Goal: Navigation & Orientation: Find specific page/section

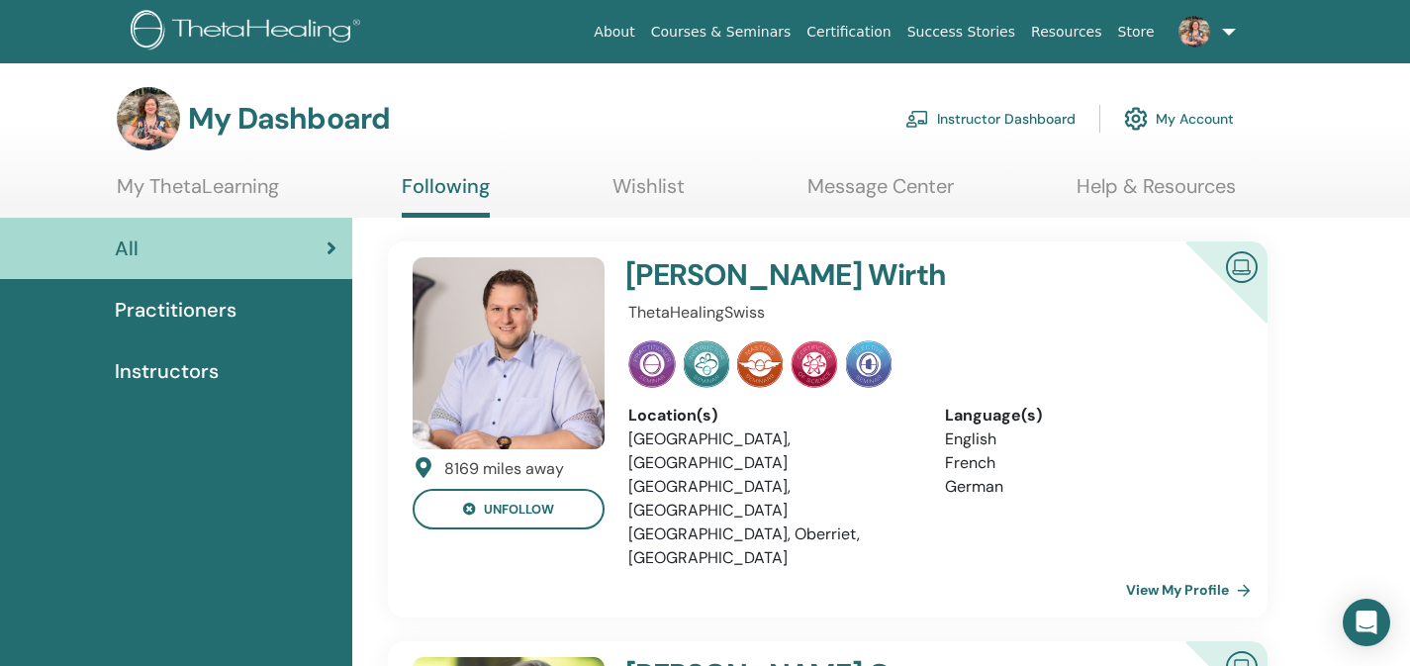
click at [1037, 113] on link "Instructor Dashboard" at bounding box center [990, 119] width 170 height 44
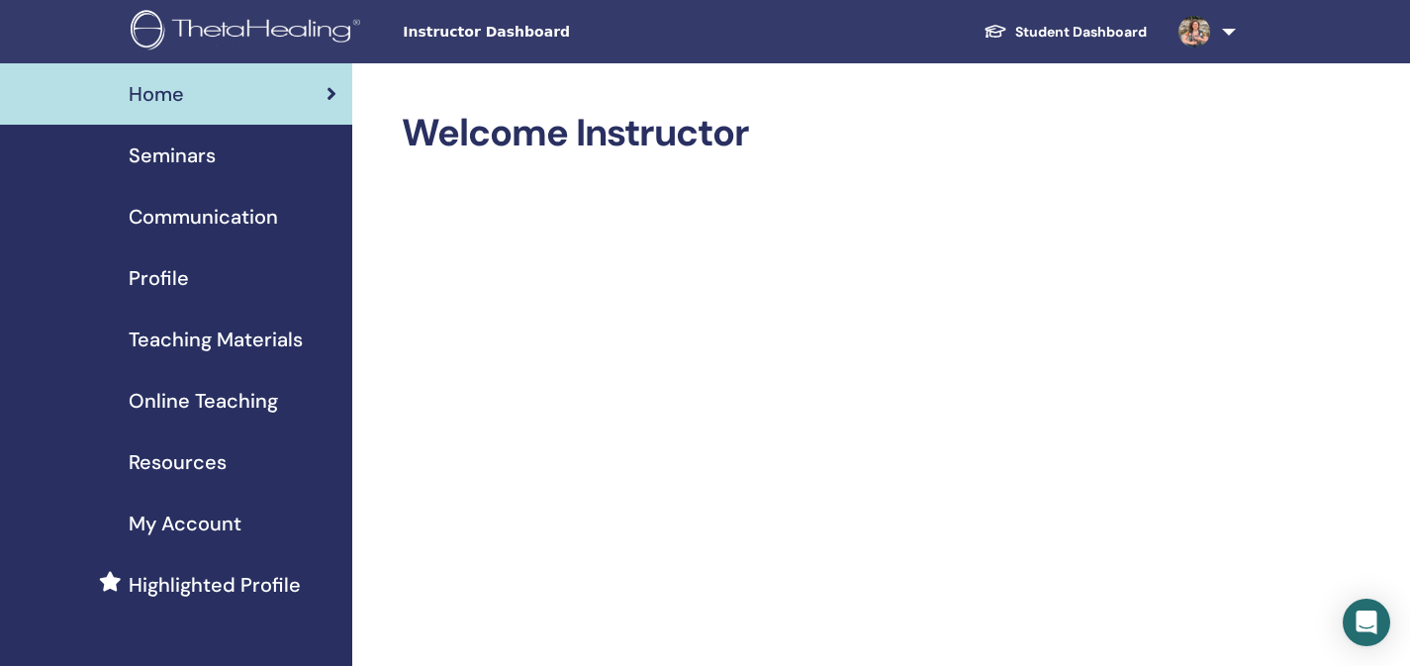
click at [158, 171] on link "Seminars" at bounding box center [176, 155] width 352 height 61
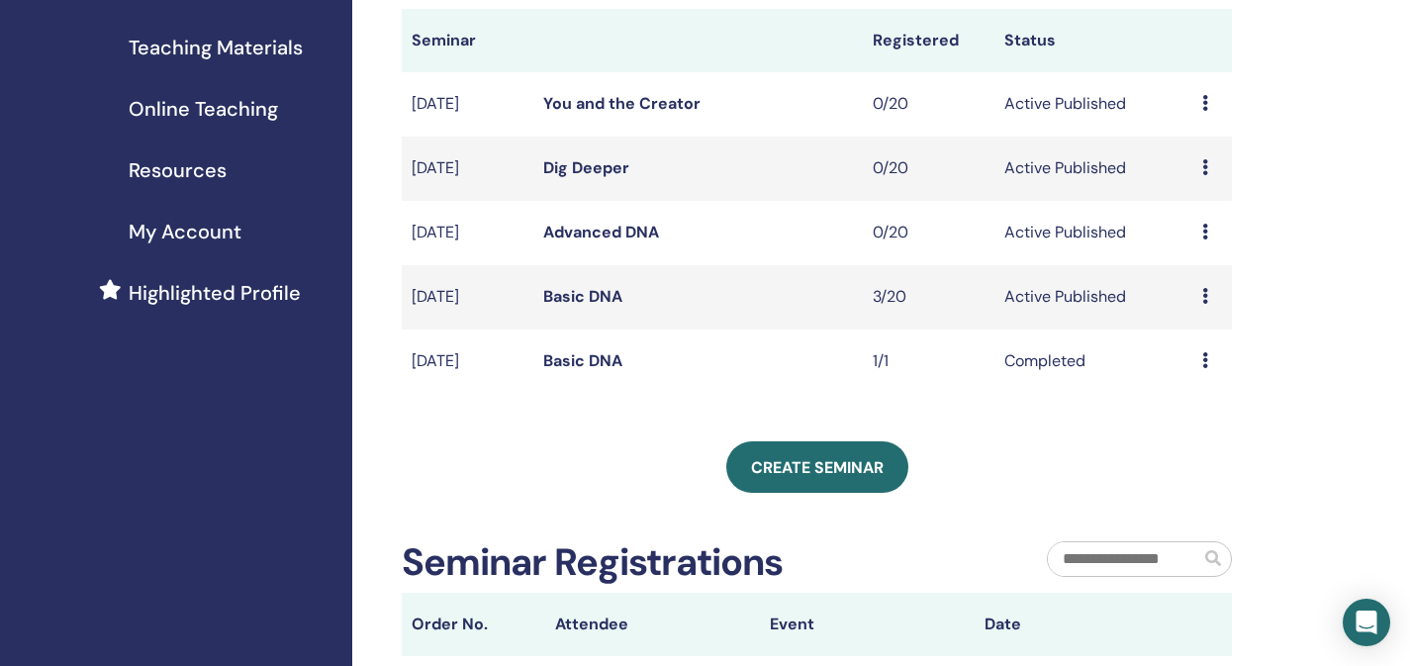
scroll to position [407, 0]
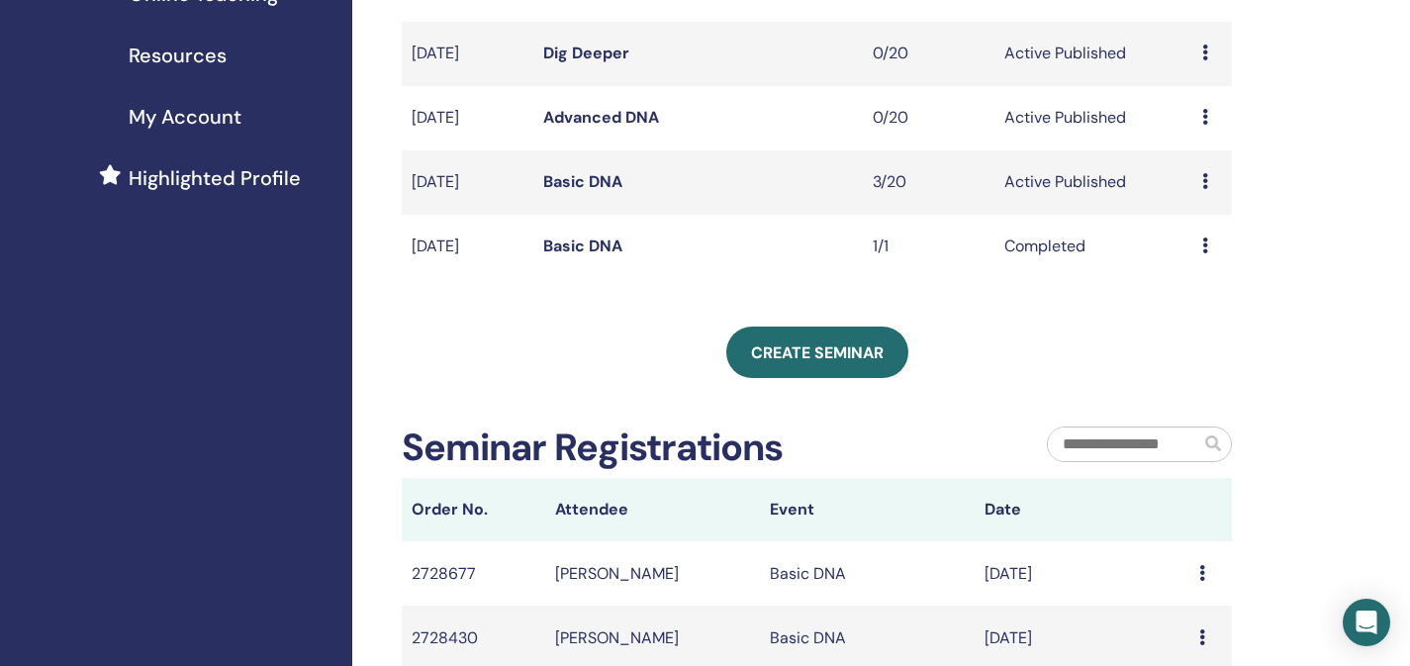
click at [596, 179] on link "Basic DNA" at bounding box center [582, 181] width 79 height 21
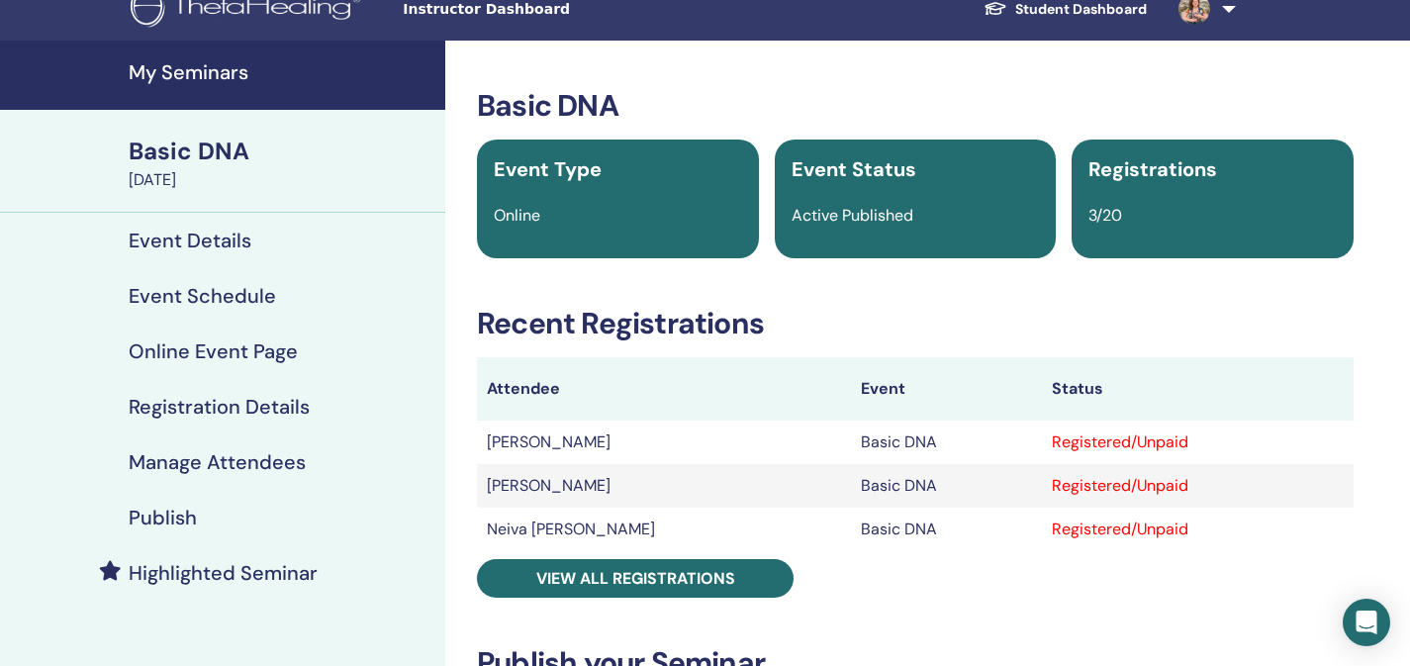
scroll to position [55, 0]
